Goal: Information Seeking & Learning: Learn about a topic

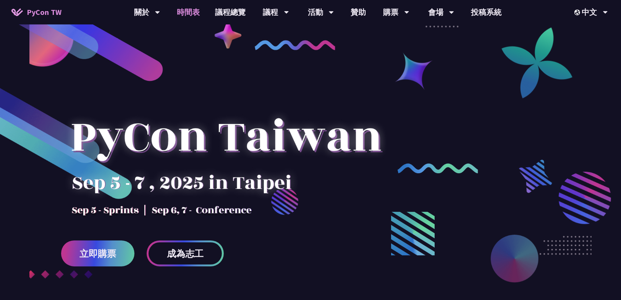
click at [192, 12] on link "時間表" at bounding box center [188, 12] width 38 height 24
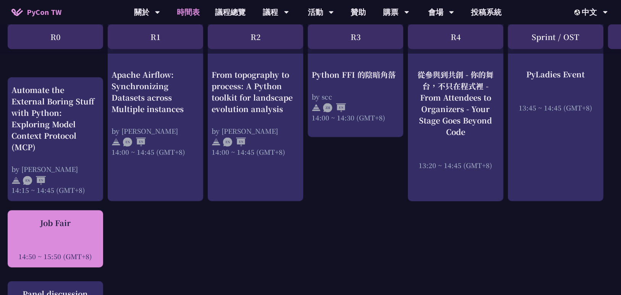
scroll to position [916, 0]
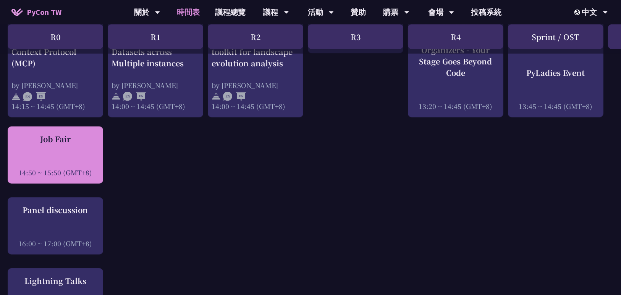
click at [55, 145] on div "Job Fair 14:50 ~ 15:50 (GMT+8)" at bounding box center [55, 156] width 88 height 44
click at [46, 148] on div "Job Fair 14:50 ~ 15:50 (GMT+8)" at bounding box center [55, 156] width 88 height 44
click at [66, 147] on div "Job Fair 14:50 ~ 15:50 (GMT+8)" at bounding box center [55, 156] width 88 height 44
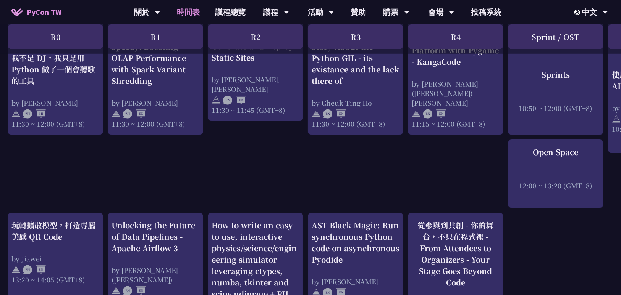
scroll to position [0, 0]
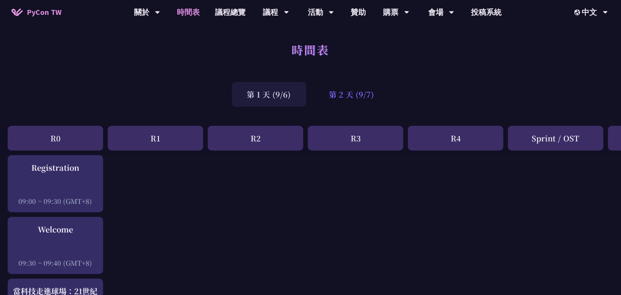
click at [347, 96] on div "第 2 天 (9/7)" at bounding box center [352, 94] width 76 height 25
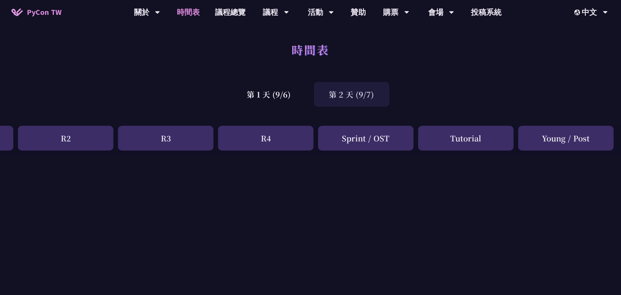
drag, startPoint x: 382, startPoint y: 227, endPoint x: 370, endPoint y: 228, distance: 12.6
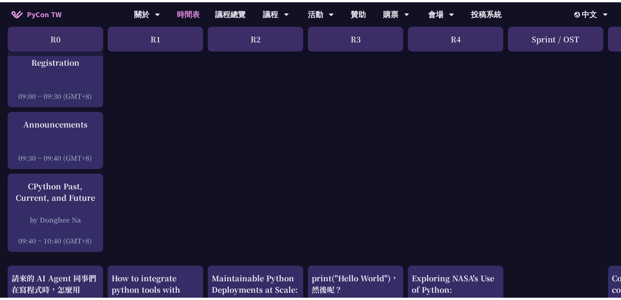
scroll to position [122, 0]
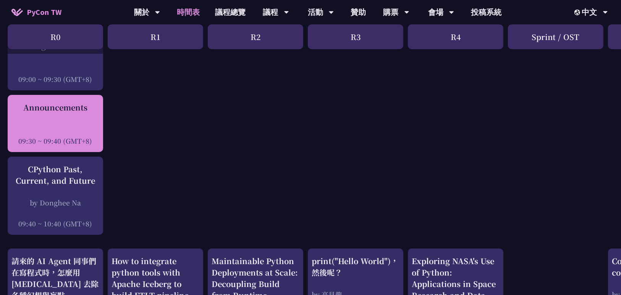
click at [69, 124] on div "Announcements 09:30 ~ 09:40 (GMT+8)" at bounding box center [55, 124] width 88 height 44
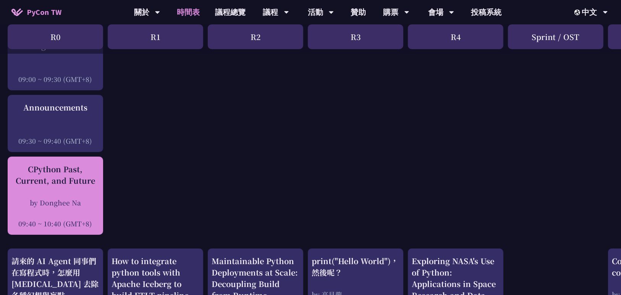
click at [67, 182] on div "CPython Past, Current, and Future" at bounding box center [55, 175] width 88 height 23
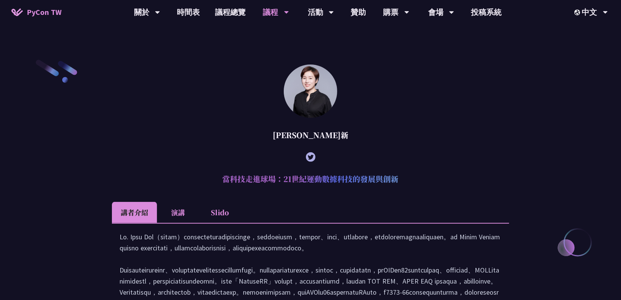
scroll to position [244, 0]
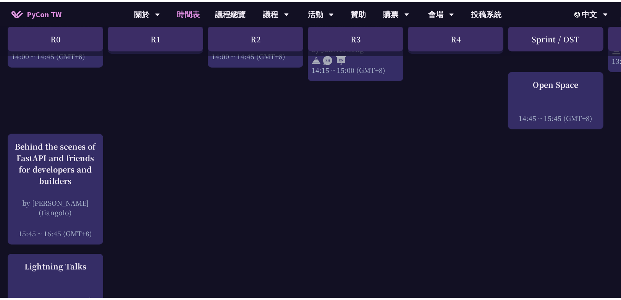
scroll to position [977, 0]
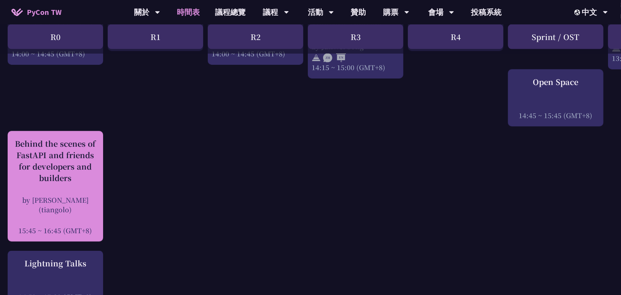
click at [48, 182] on div "Behind the scenes of FastAPI and friends for developers and builders" at bounding box center [55, 161] width 88 height 46
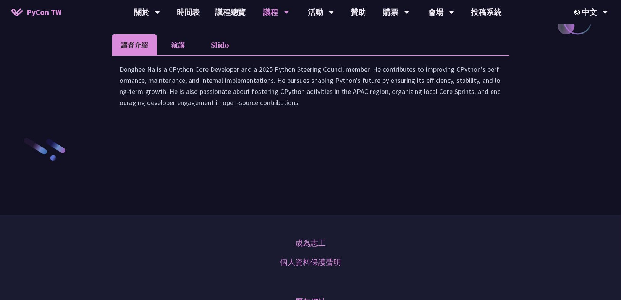
scroll to position [1099, 0]
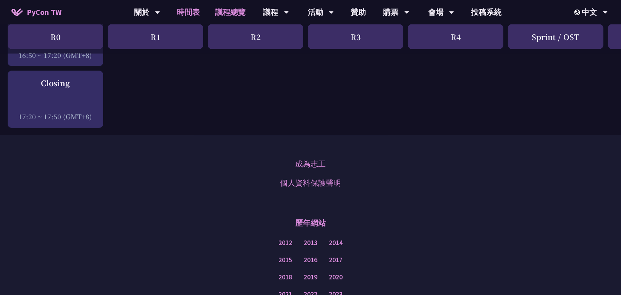
scroll to position [1222, 0]
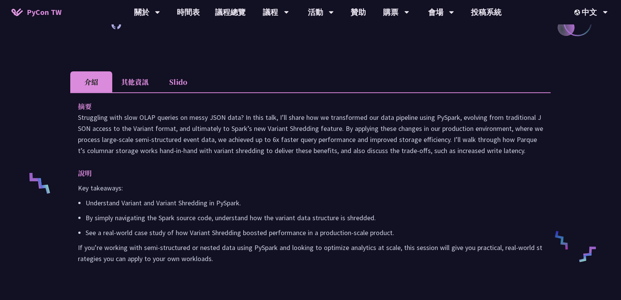
scroll to position [214, 0]
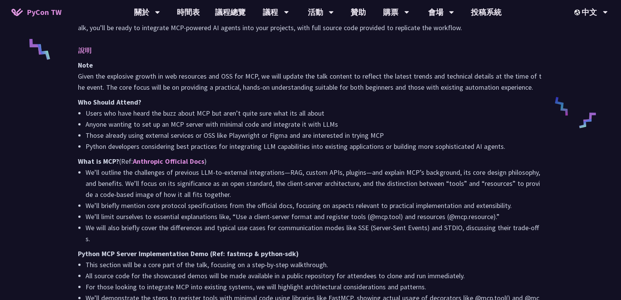
scroll to position [336, 0]
